Goal: Task Accomplishment & Management: Manage account settings

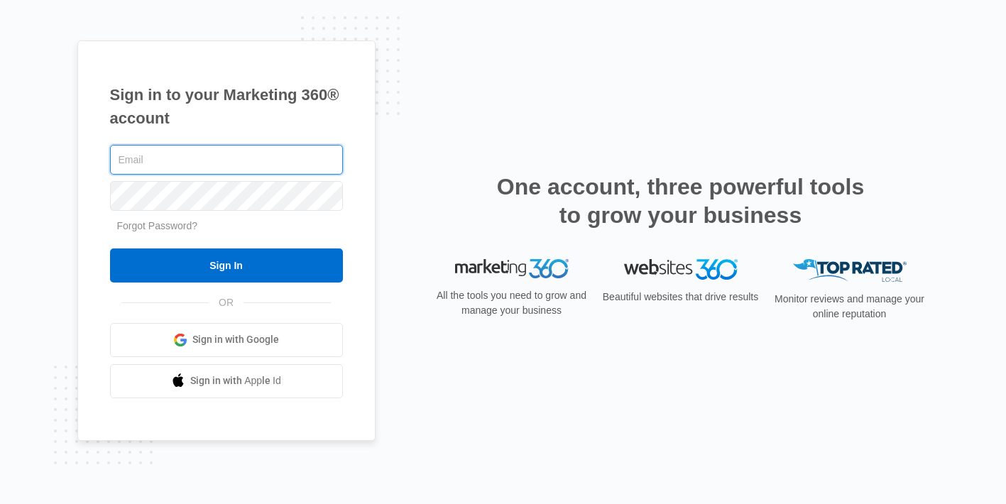
type input "[EMAIL_ADDRESS][DOMAIN_NAME]"
click at [110, 248] on input "Sign In" at bounding box center [226, 265] width 233 height 34
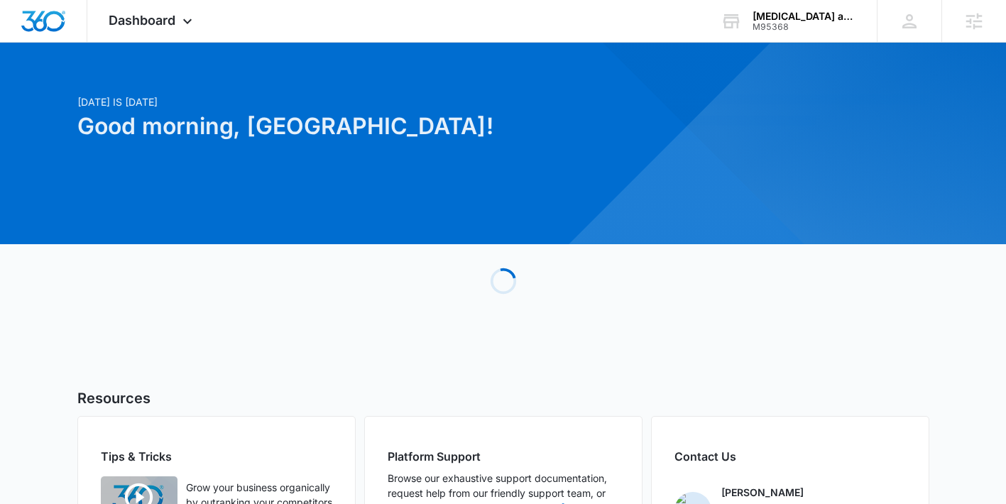
scroll to position [13, 0]
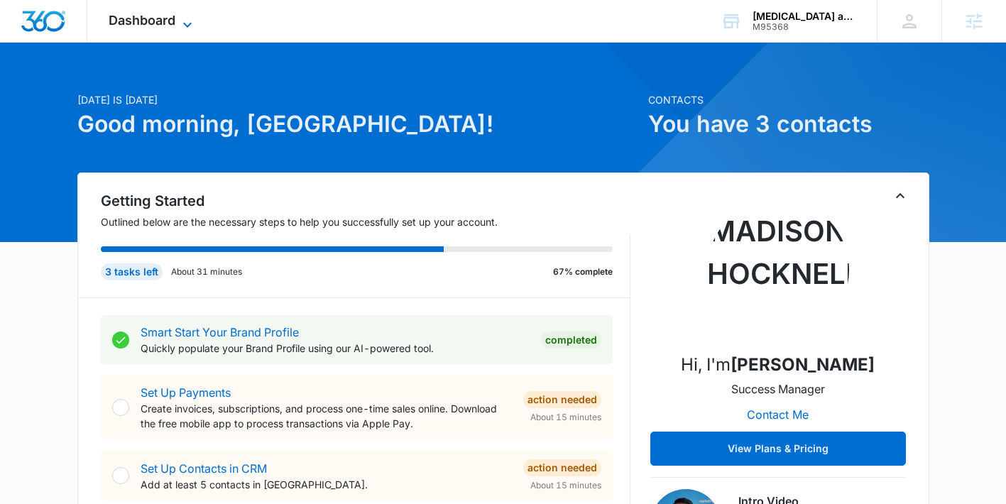
click at [146, 24] on span "Dashboard" at bounding box center [142, 20] width 67 height 15
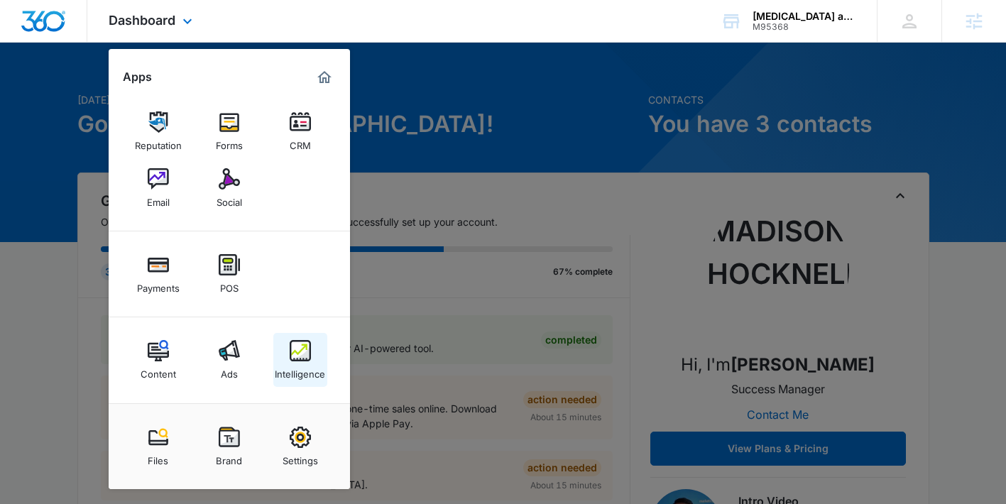
click at [310, 343] on link "Intelligence" at bounding box center [300, 360] width 54 height 54
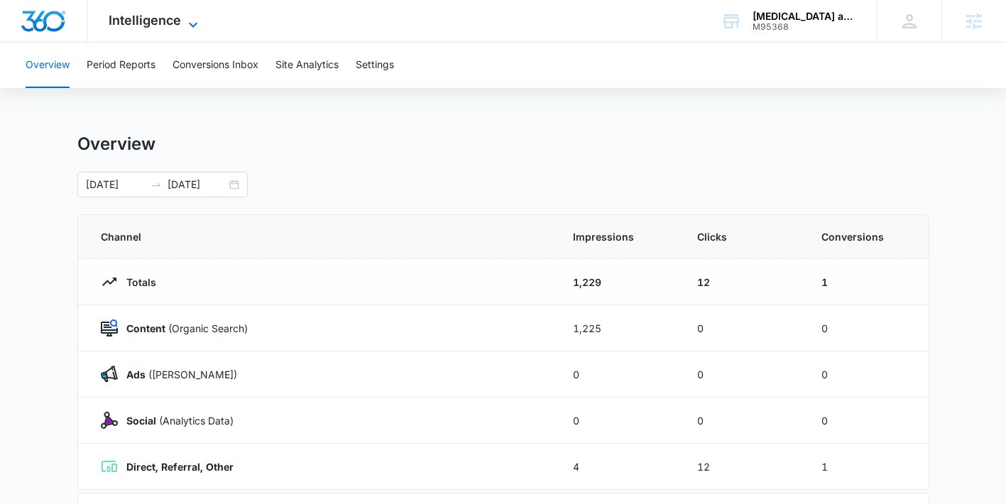
click at [155, 19] on span "Intelligence" at bounding box center [145, 20] width 72 height 15
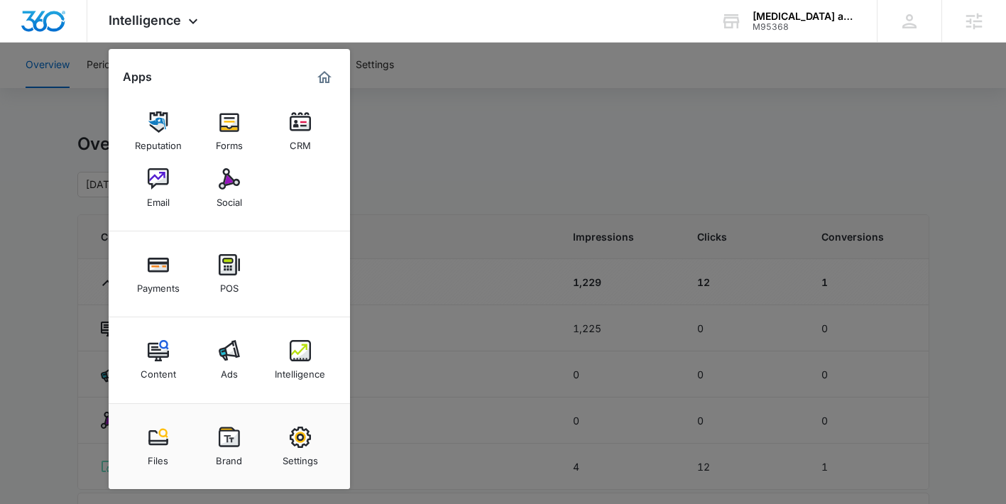
click at [481, 110] on div at bounding box center [503, 252] width 1006 height 504
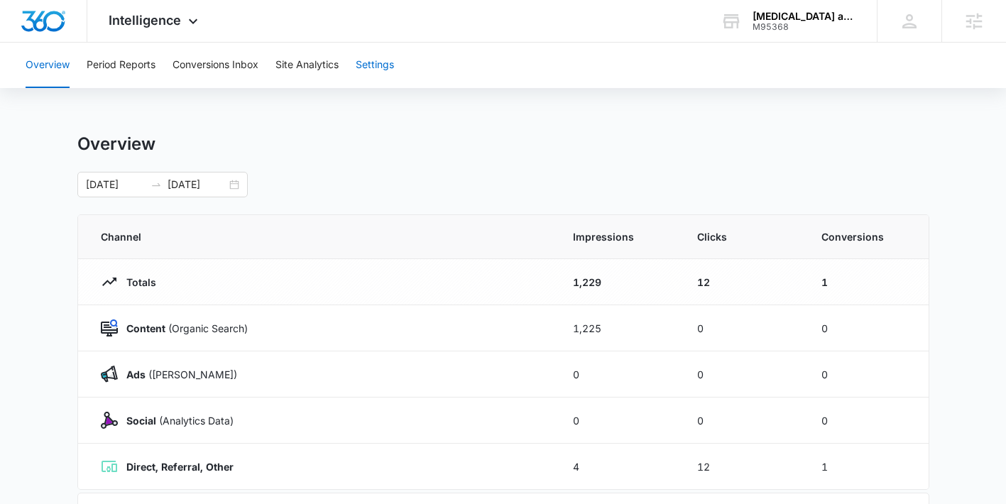
click at [370, 70] on button "Settings" at bounding box center [375, 65] width 38 height 45
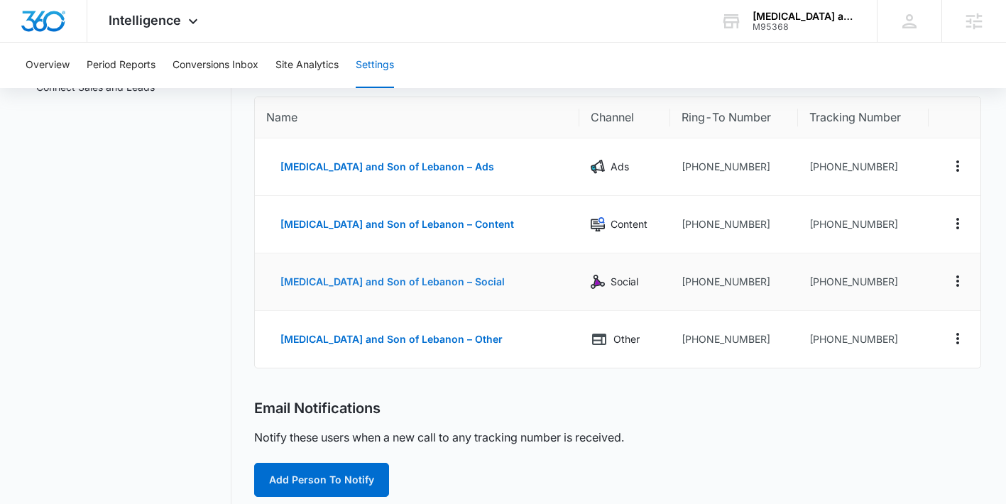
scroll to position [125, 0]
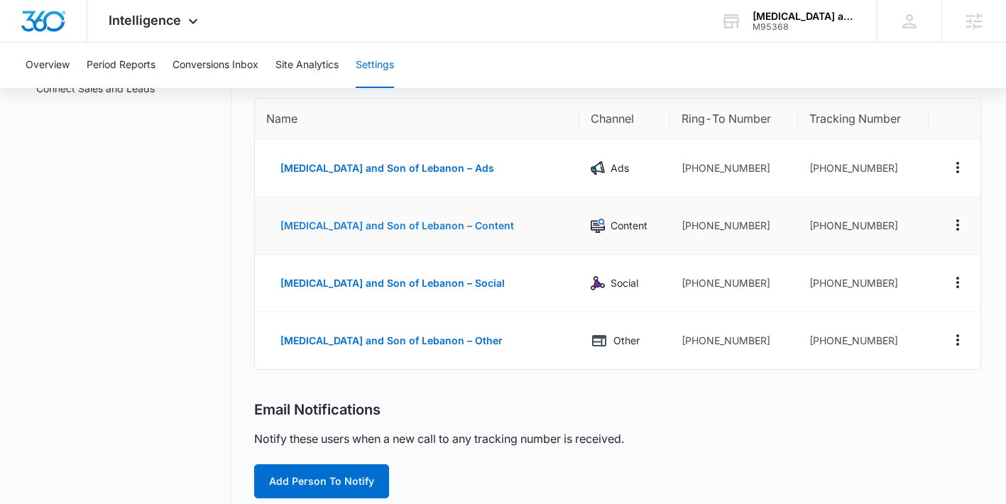
click at [362, 229] on button "Thrush and Son of Lebanon – Content" at bounding box center [397, 226] width 262 height 34
select select "CONTENT"
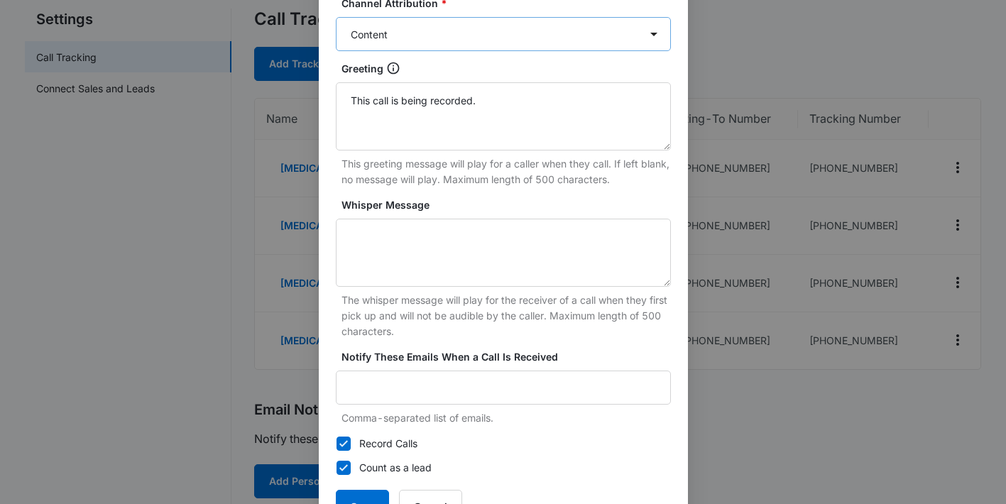
scroll to position [310, 0]
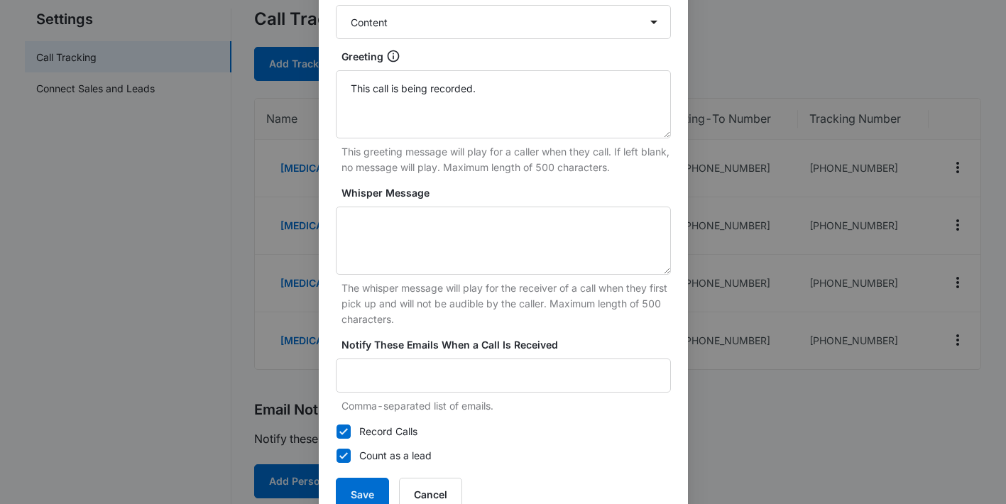
click at [722, 425] on div "Edit Tracking Number Tracking Number : +15132162002 Name * Thrush and Son of Le…" at bounding box center [503, 252] width 1006 height 504
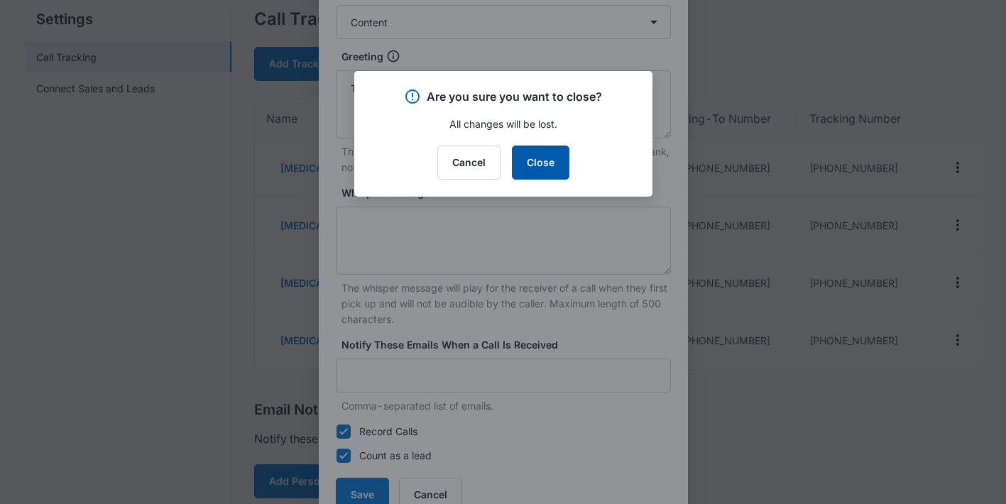
click at [542, 160] on button "Close" at bounding box center [540, 163] width 57 height 34
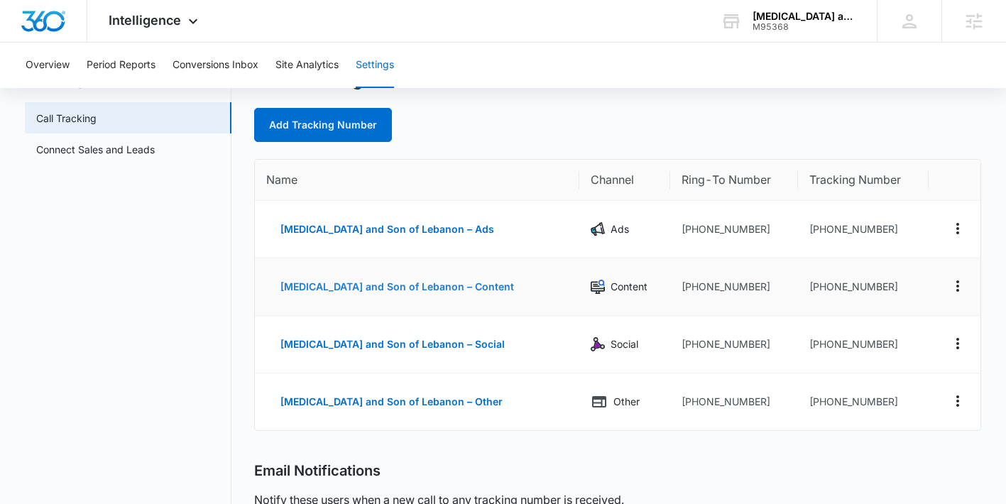
scroll to position [0, 0]
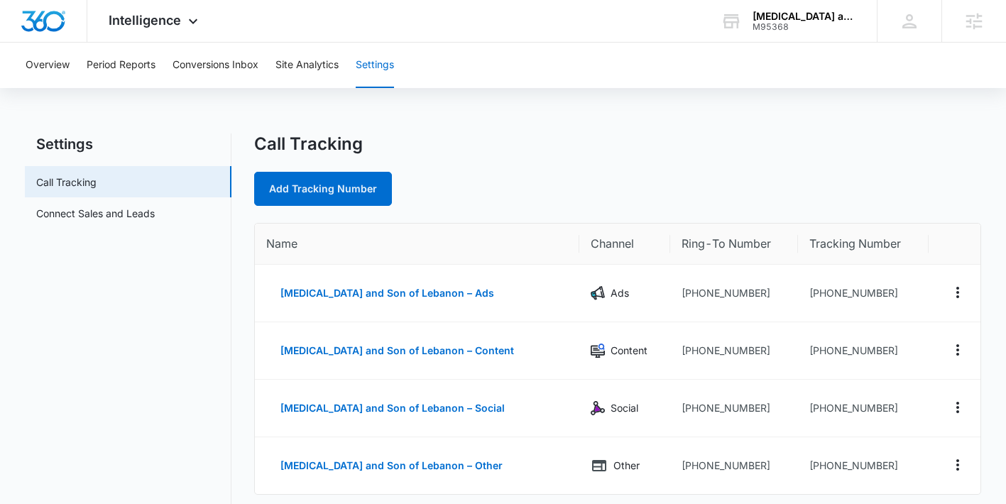
click at [527, 167] on div "Call Tracking Add Tracking Number" at bounding box center [617, 169] width 726 height 72
